Goal: Task Accomplishment & Management: Manage account settings

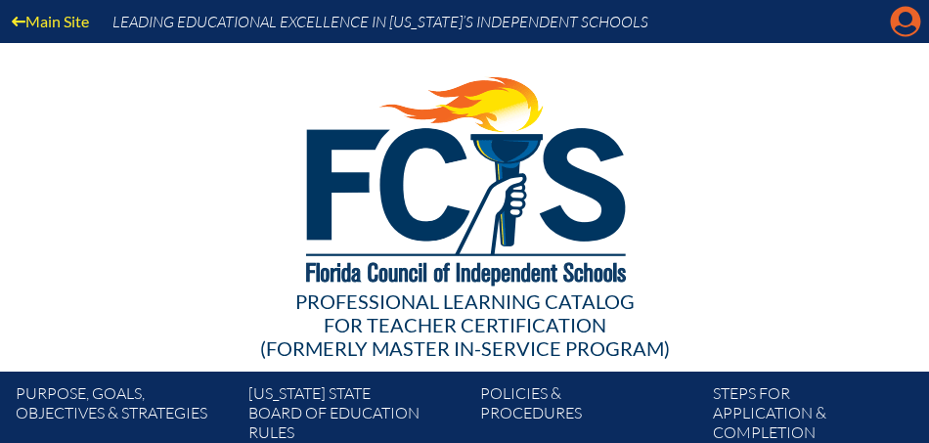
click at [900, 25] on icon "Manage account" at bounding box center [905, 21] width 31 height 31
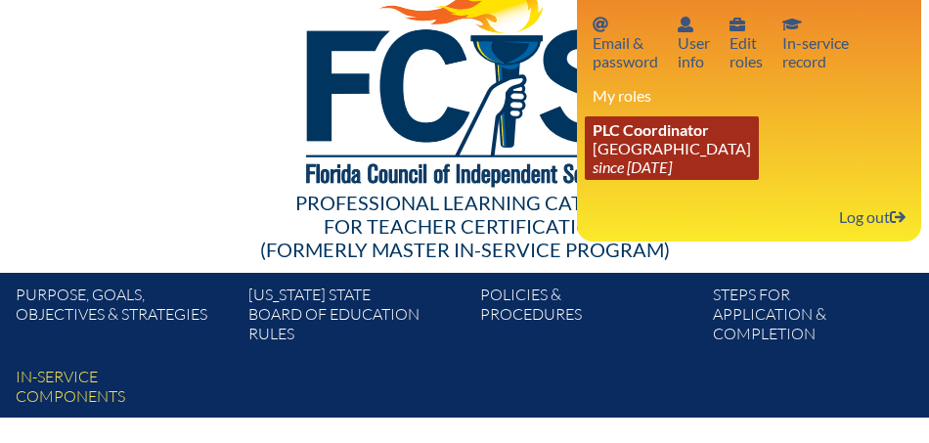
scroll to position [61, 0]
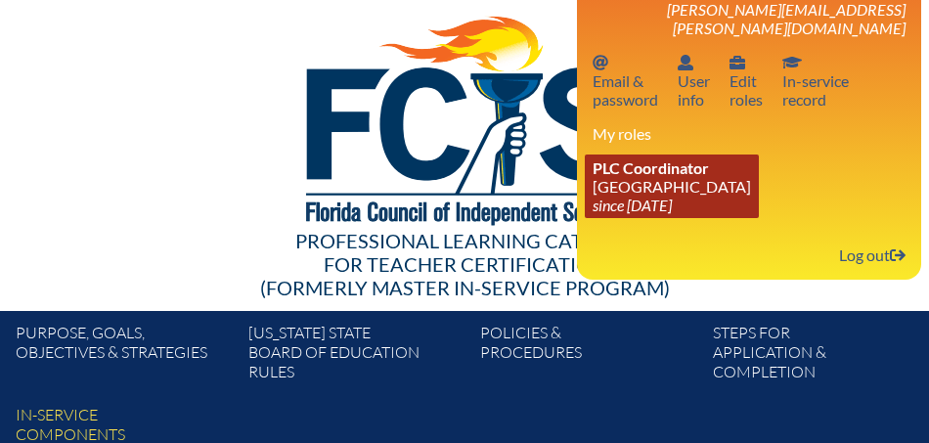
click at [699, 165] on link "PLC Coordinator Saint Andrew’s School since 2008 Aug 1" at bounding box center [672, 187] width 174 height 64
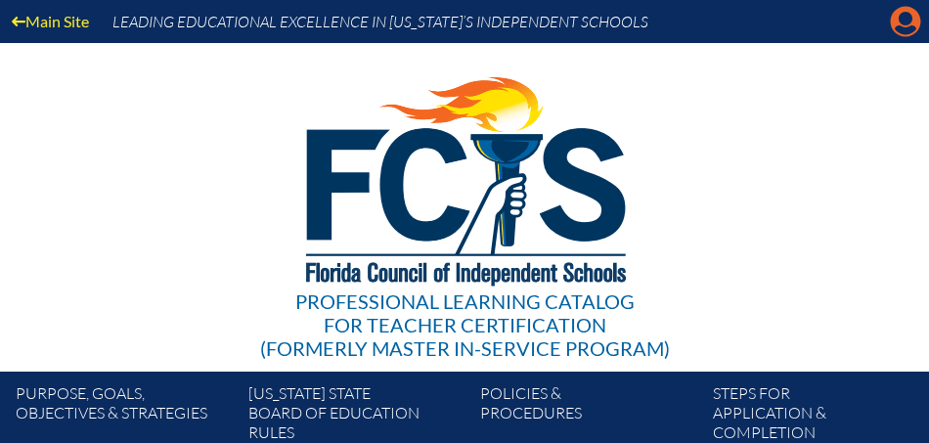
click at [899, 26] on icon "Manage account" at bounding box center [905, 21] width 31 height 31
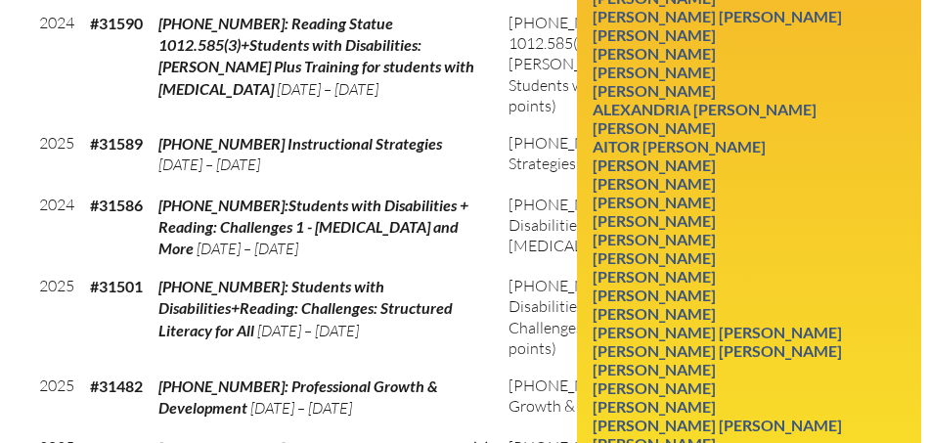
scroll to position [1682, 0]
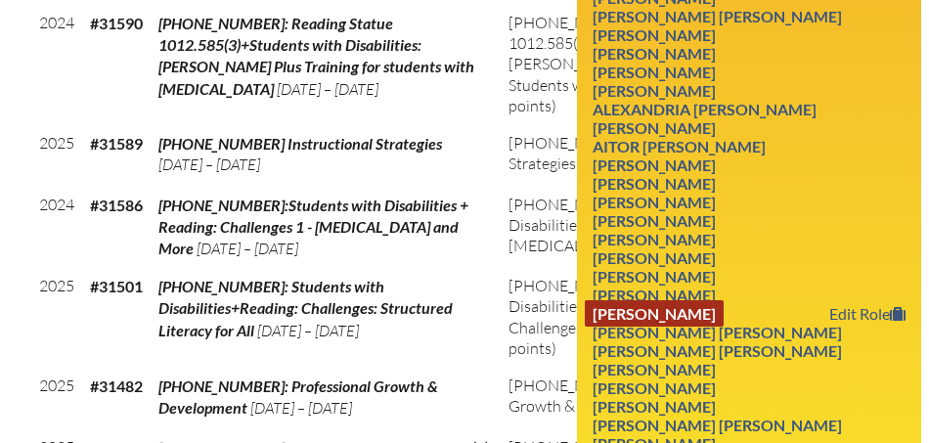
click at [717, 300] on link "[PERSON_NAME]" at bounding box center [654, 313] width 139 height 26
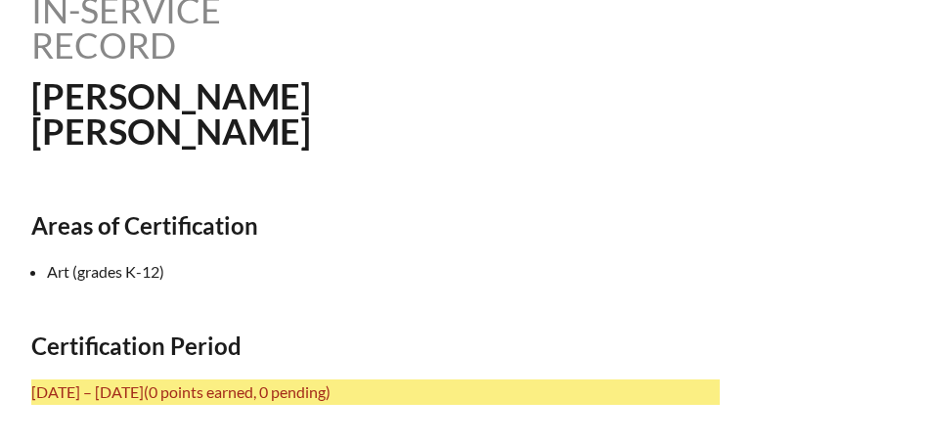
scroll to position [536, 0]
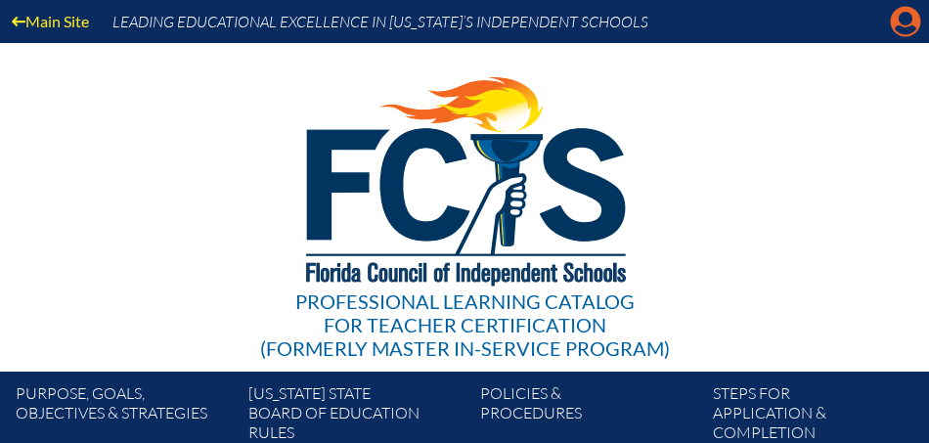
click at [903, 13] on icon "Manage account" at bounding box center [905, 21] width 31 height 31
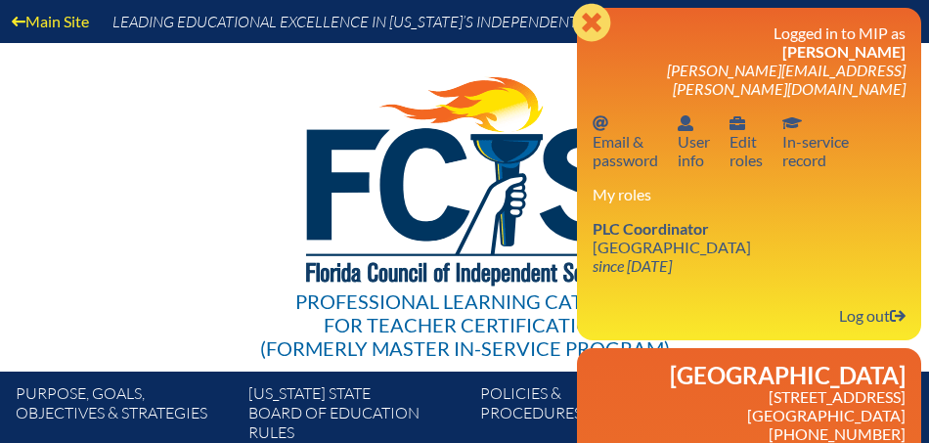
click at [586, 20] on icon "Close" at bounding box center [591, 22] width 39 height 39
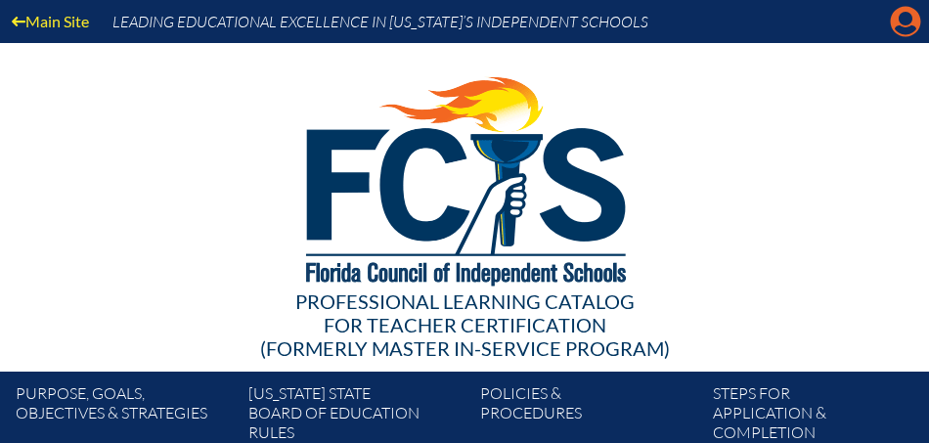
click at [910, 20] on icon "Manage account" at bounding box center [905, 21] width 31 height 31
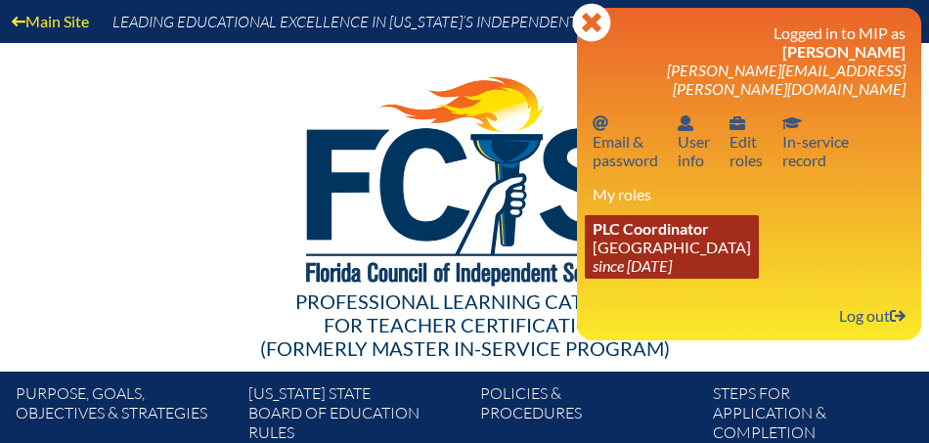
click at [659, 226] on link "PLC Coordinator Saint Andrew’s School since 2008 Aug 1" at bounding box center [672, 247] width 174 height 64
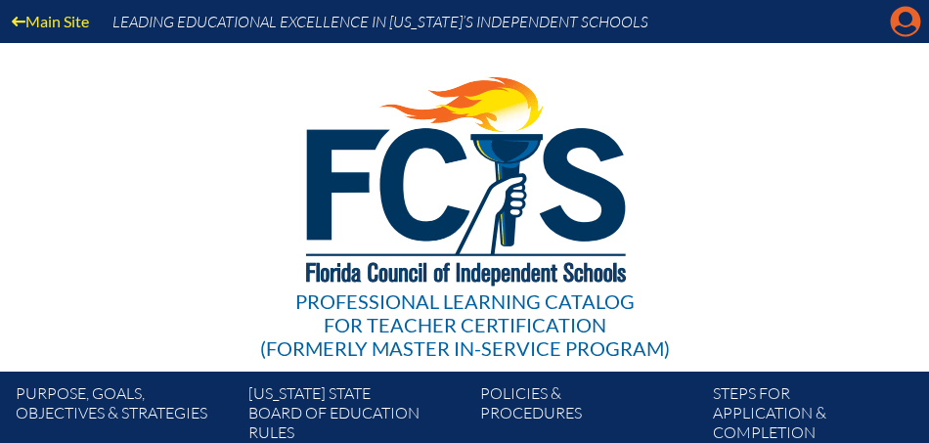
click at [900, 22] on icon "Manage account" at bounding box center [905, 21] width 31 height 31
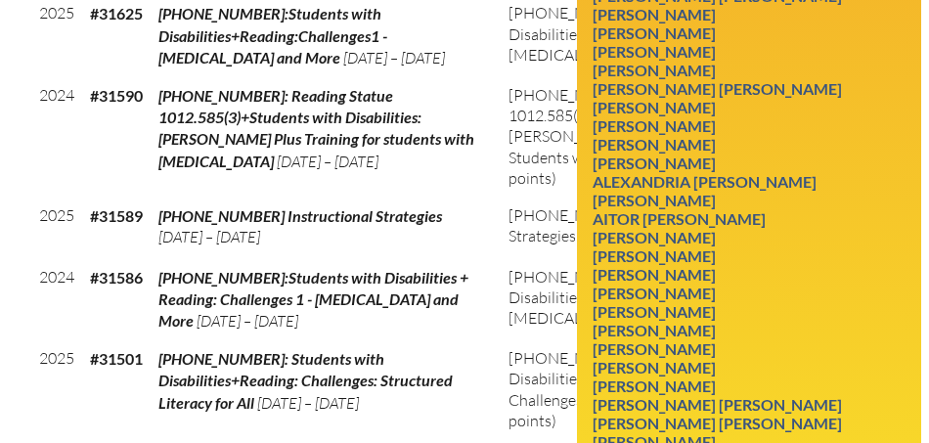
scroll to position [1612, 0]
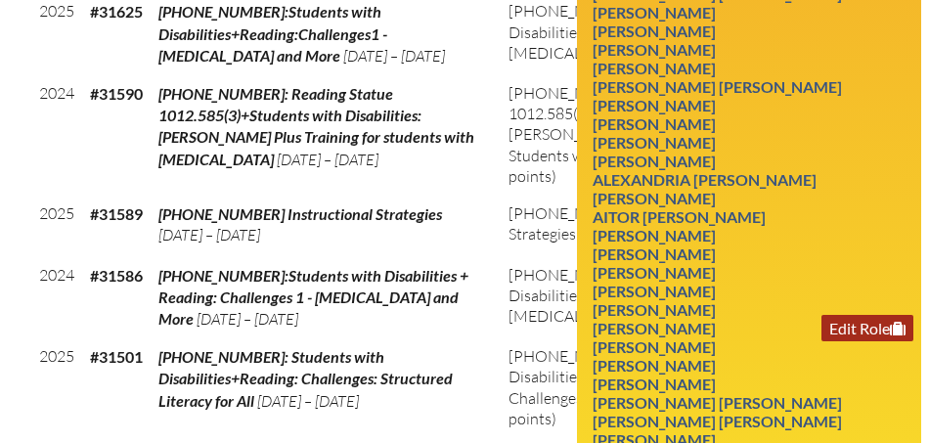
click at [842, 315] on link "Edit Role" at bounding box center [868, 328] width 92 height 26
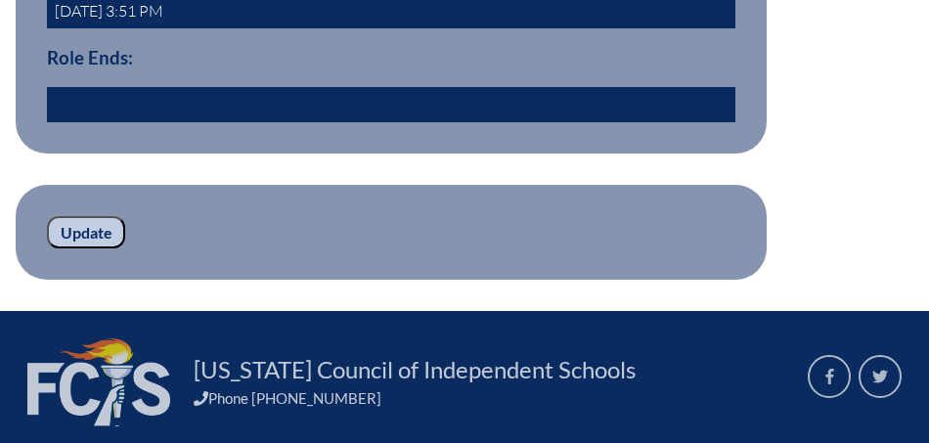
scroll to position [921, 0]
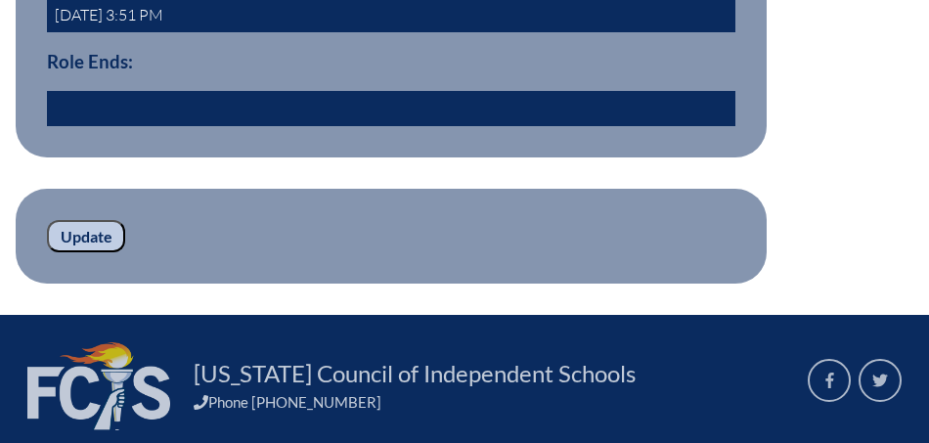
click at [71, 98] on input "text" at bounding box center [391, 108] width 689 height 35
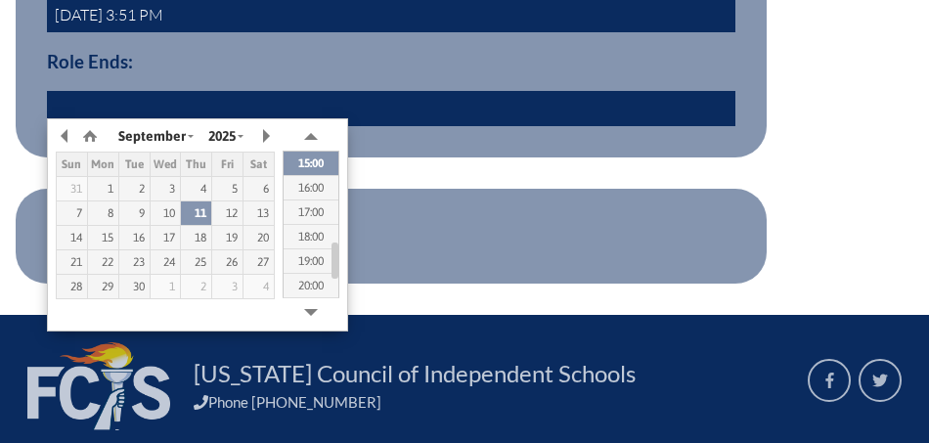
click at [240, 312] on div "September January February March April May June July August September October N…" at bounding box center [197, 224] width 301 height 213
click at [104, 187] on div "1" at bounding box center [103, 189] width 30 height 14
type input "2025/09/01 14:39"
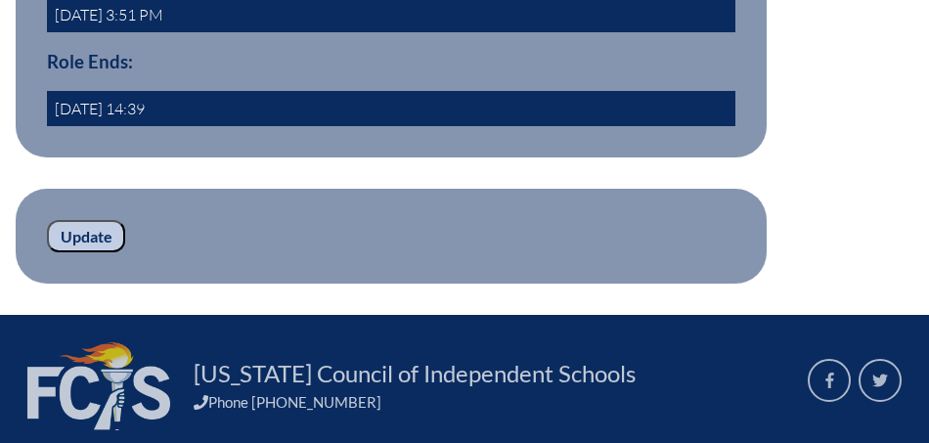
click at [827, 71] on div "Dates Role Starts: 2022-08-01 3:51 PM Role Ends: 2025/09/01 14:39 yes" at bounding box center [464, 17] width 867 height 281
click at [101, 232] on input "Update" at bounding box center [86, 236] width 78 height 33
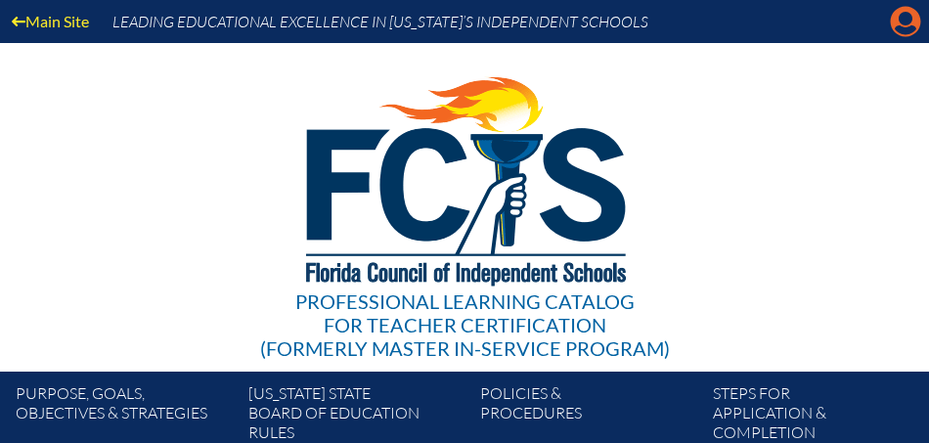
click at [901, 23] on icon at bounding box center [906, 22] width 30 height 30
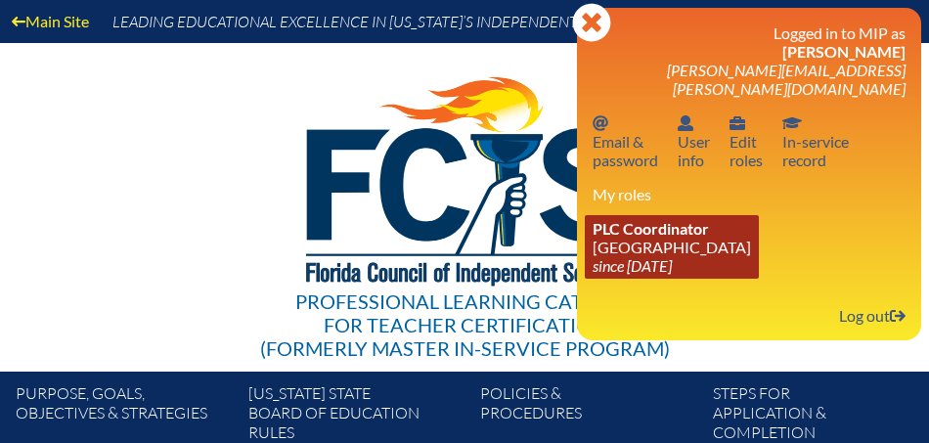
click at [685, 219] on span "PLC Coordinator" at bounding box center [651, 228] width 116 height 19
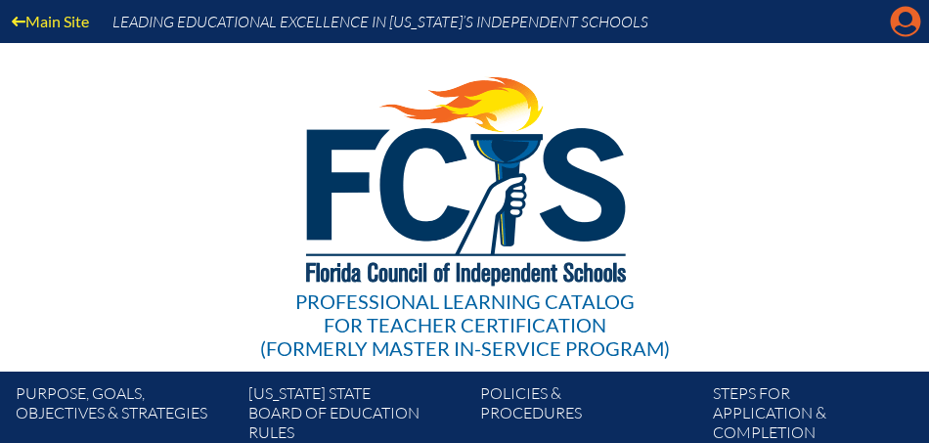
click at [905, 25] on icon at bounding box center [906, 22] width 30 height 30
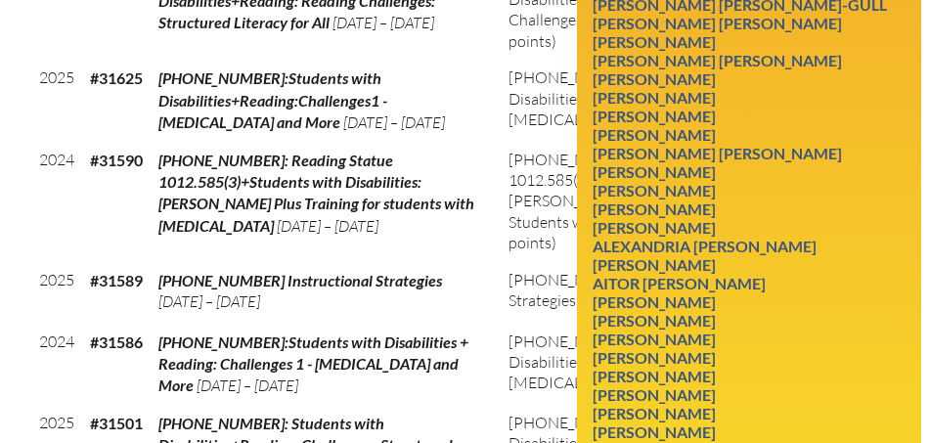
scroll to position [1549, 0]
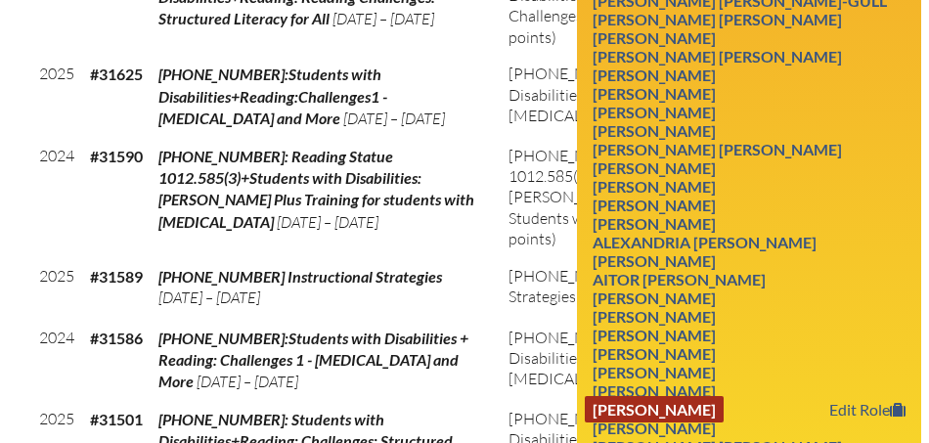
click at [681, 396] on link "[PERSON_NAME]" at bounding box center [654, 409] width 139 height 26
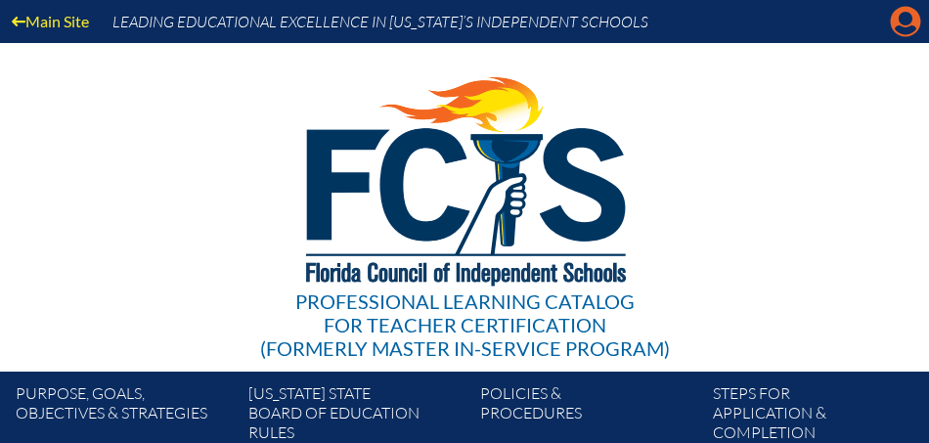
click at [908, 18] on icon "Manage account" at bounding box center [905, 21] width 31 height 31
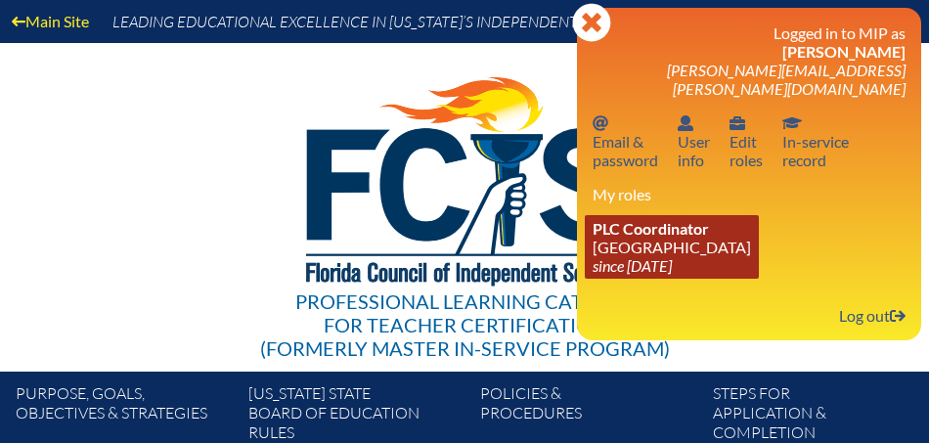
click at [682, 227] on link "PLC Coordinator Saint Andrew’s School since 2008 Aug 1" at bounding box center [672, 247] width 174 height 64
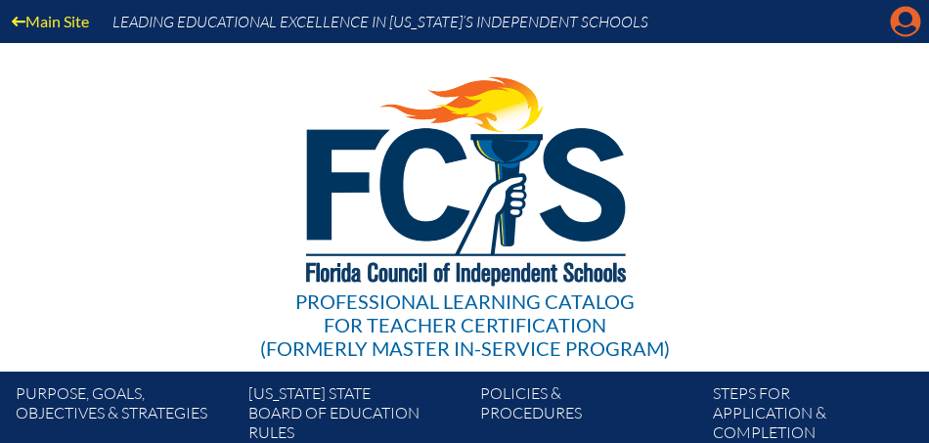
click at [907, 22] on icon "Manage account" at bounding box center [905, 21] width 31 height 31
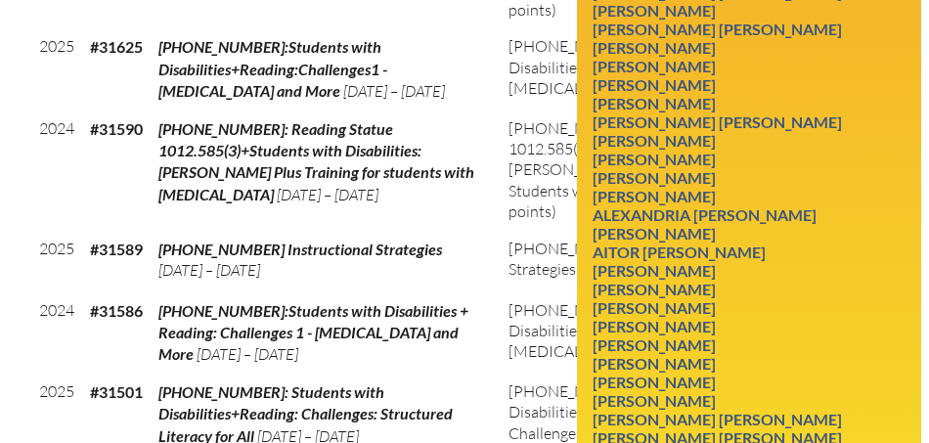
scroll to position [1589, 0]
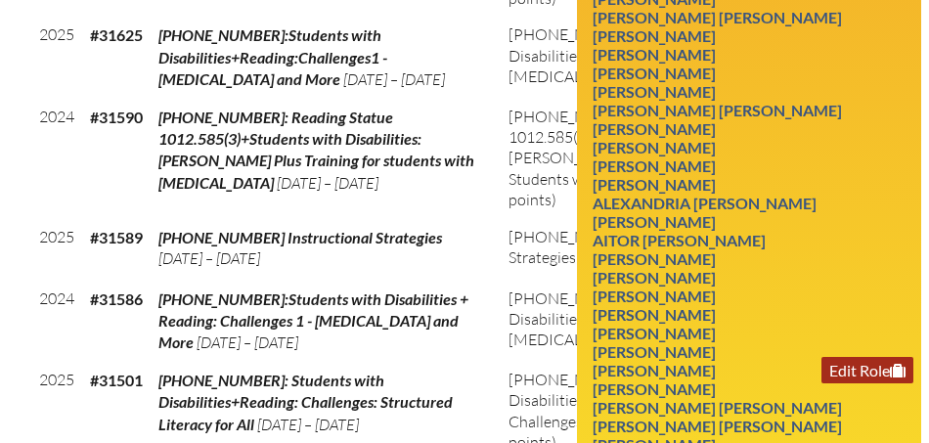
click at [845, 357] on link "Edit Role" at bounding box center [868, 370] width 92 height 26
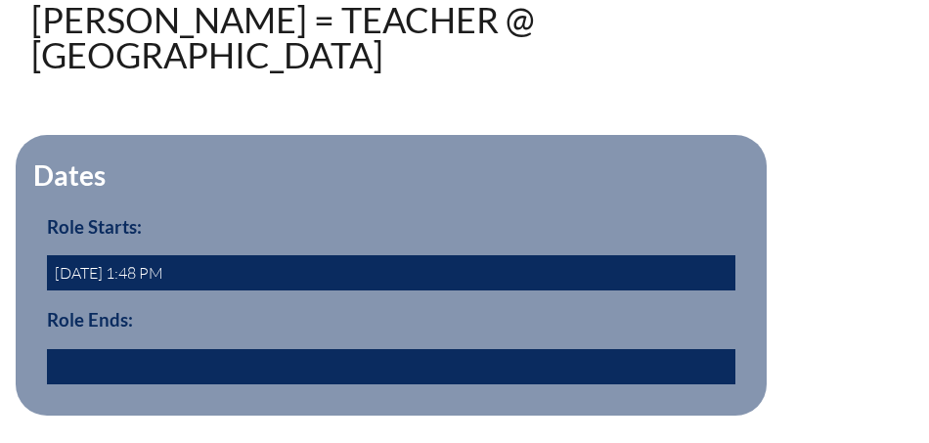
scroll to position [654, 0]
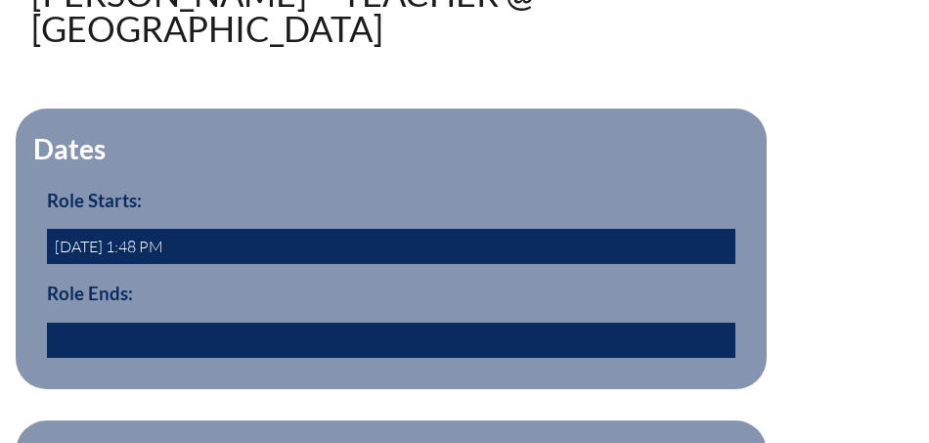
click at [104, 358] on input "text" at bounding box center [391, 340] width 689 height 35
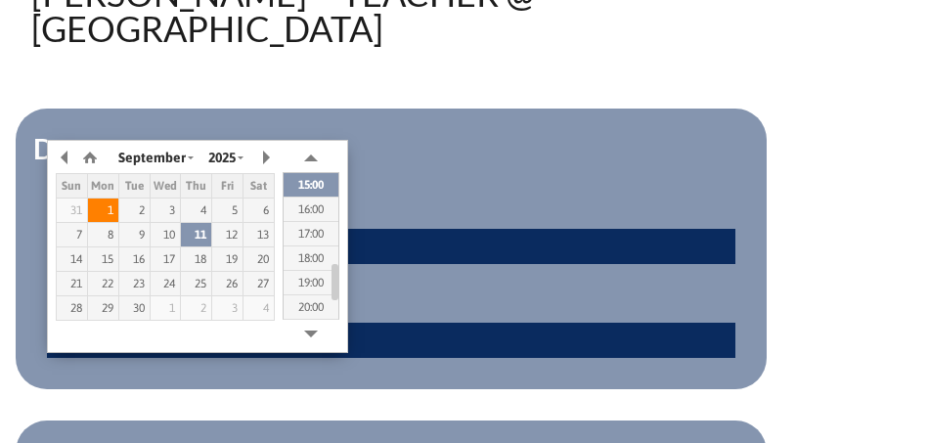
click at [102, 208] on div "1" at bounding box center [103, 210] width 30 height 14
type input "2025/09/01 14:40"
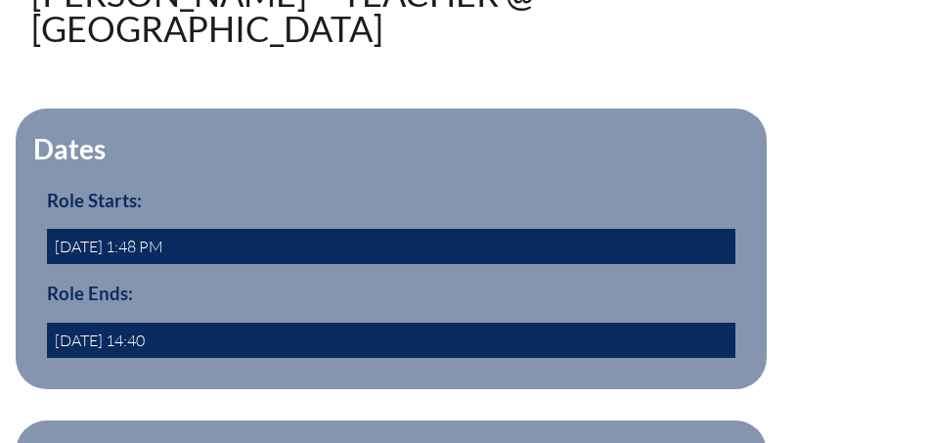
click at [247, 358] on input "2025/09/01 14:40" at bounding box center [391, 340] width 689 height 35
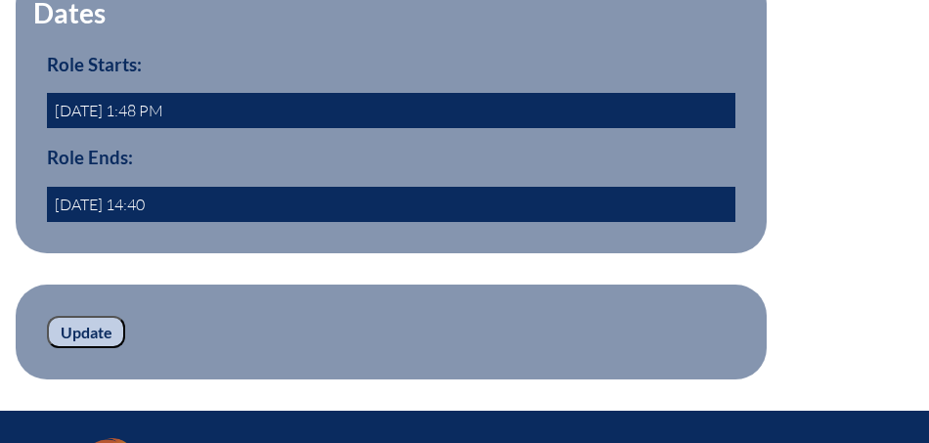
scroll to position [798, 0]
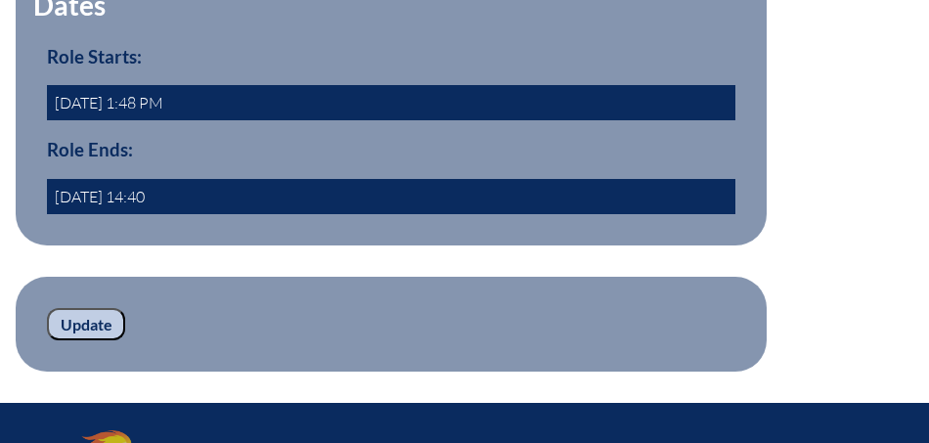
click at [88, 341] on input "Update" at bounding box center [86, 324] width 78 height 33
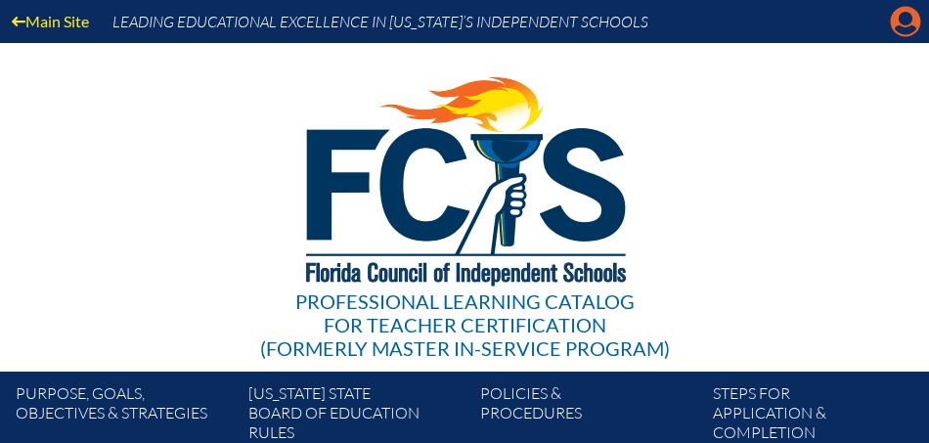
click at [902, 18] on icon "Manage account" at bounding box center [905, 21] width 31 height 31
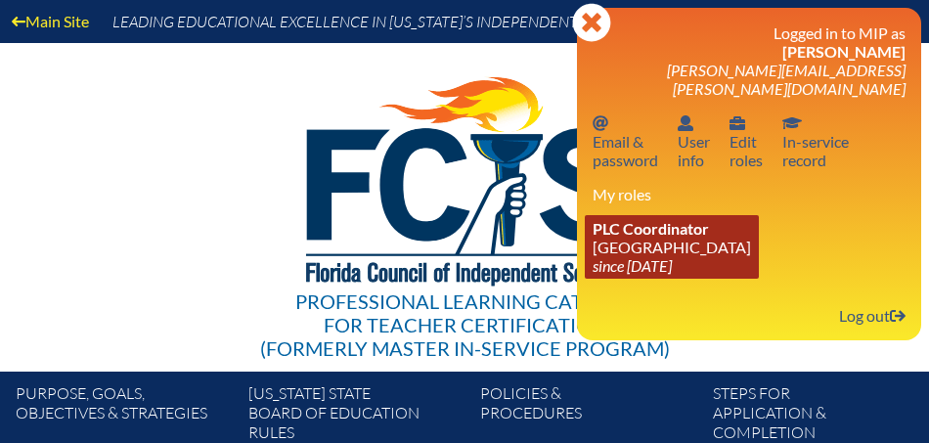
click at [655, 230] on link "PLC Coordinator Saint Andrew’s School since 2008 Aug 1" at bounding box center [672, 247] width 174 height 64
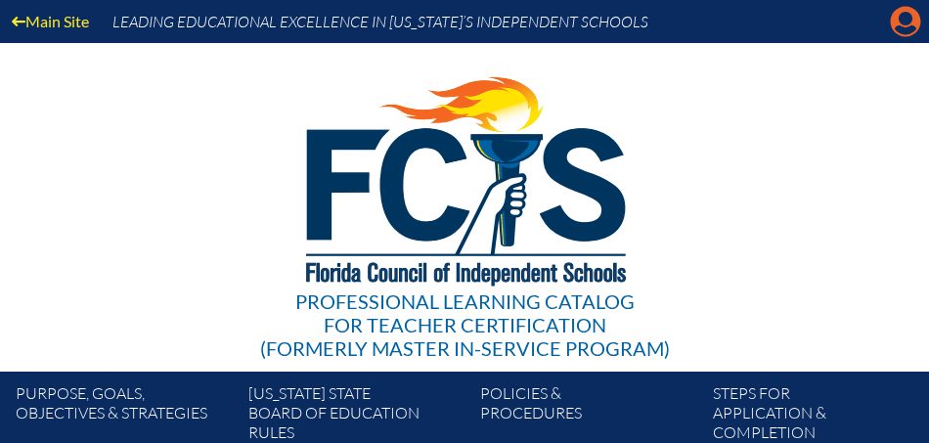
click at [905, 19] on icon "Manage account" at bounding box center [905, 21] width 31 height 31
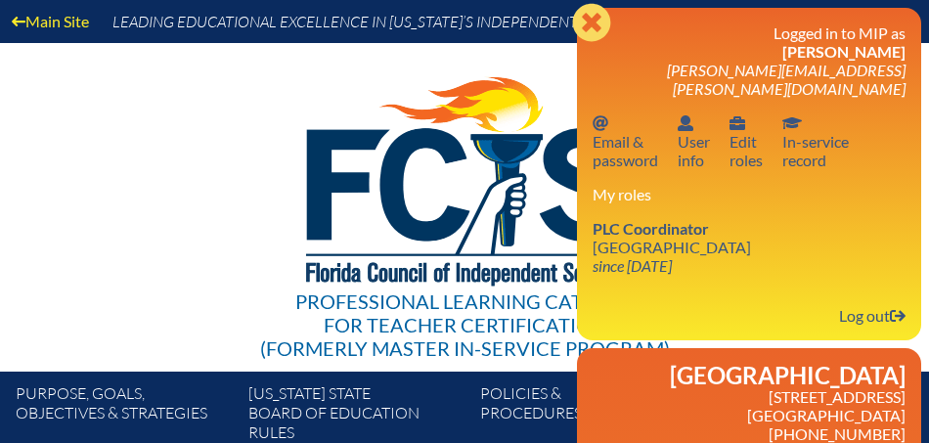
click at [588, 21] on icon "Close" at bounding box center [591, 22] width 39 height 39
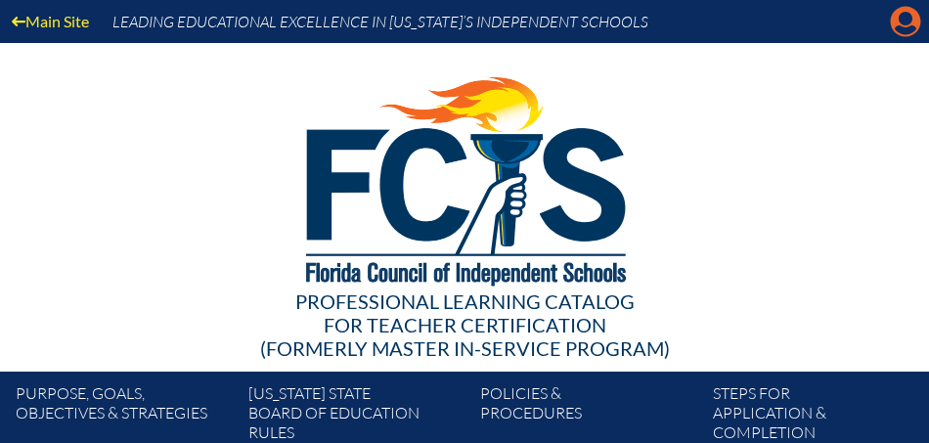
click at [907, 22] on icon "Manage account" at bounding box center [905, 21] width 31 height 31
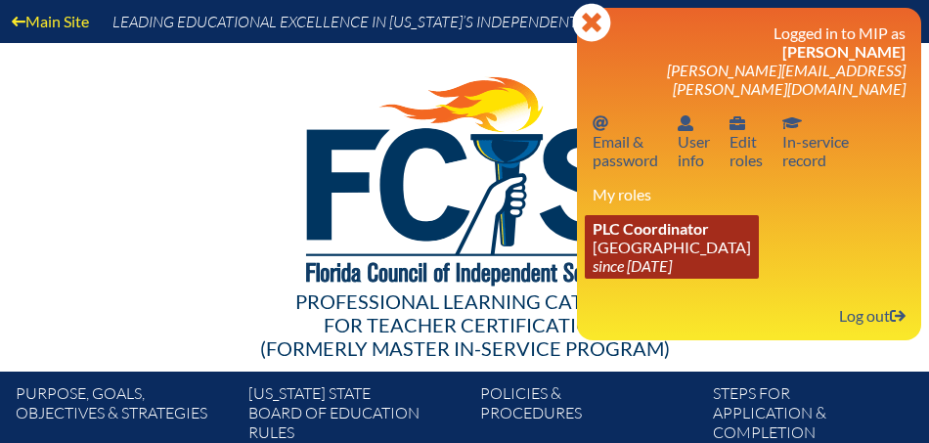
click at [679, 219] on span "PLC Coordinator" at bounding box center [651, 228] width 116 height 19
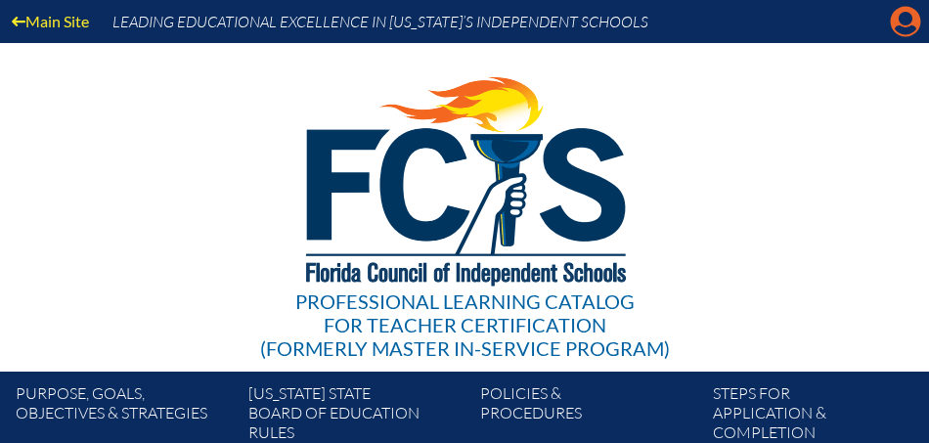
click at [906, 25] on icon at bounding box center [906, 22] width 30 height 30
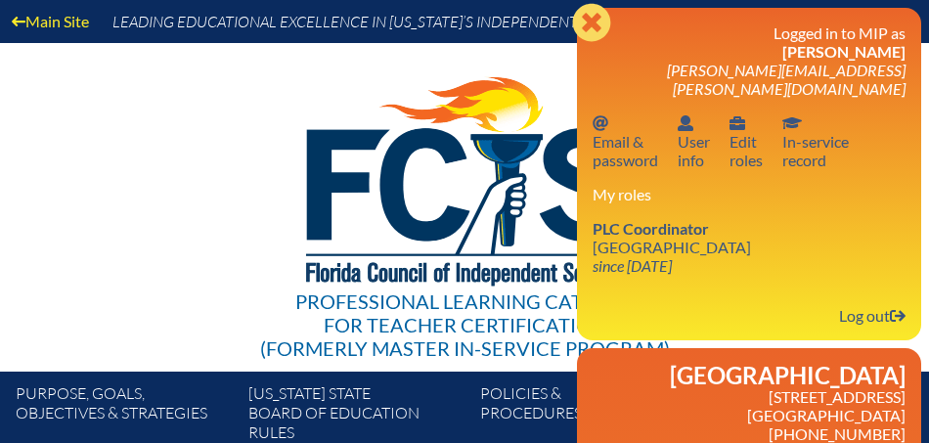
click at [589, 14] on icon at bounding box center [591, 22] width 38 height 38
